Goal: Find specific page/section: Find specific page/section

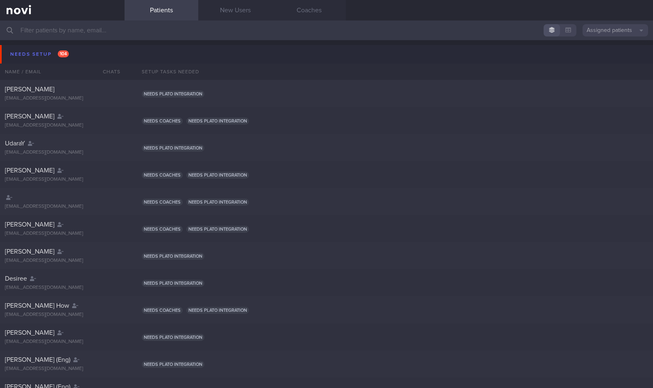
click at [55, 28] on input "text" at bounding box center [326, 30] width 653 height 20
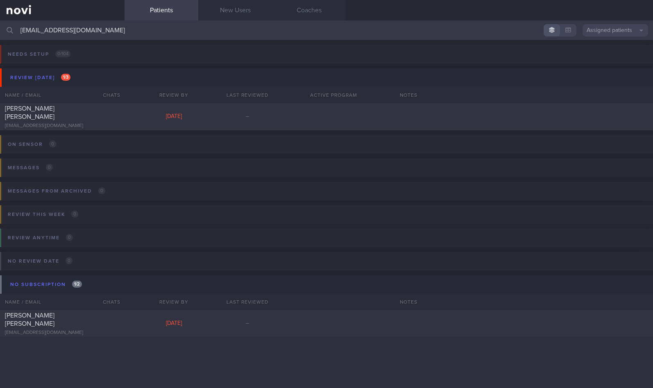
type input "[EMAIL_ADDRESS][DOMAIN_NAME]"
